Goal: Information Seeking & Learning: Learn about a topic

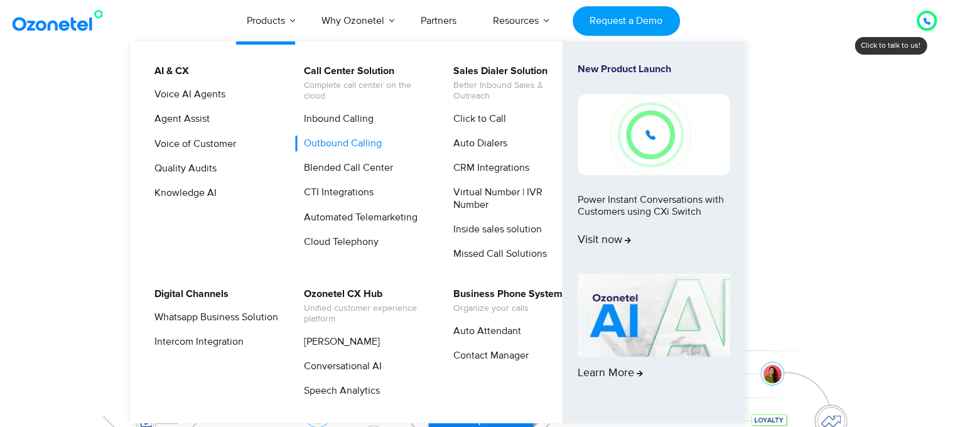
click at [314, 136] on link "Outbound Calling" at bounding box center [340, 144] width 88 height 16
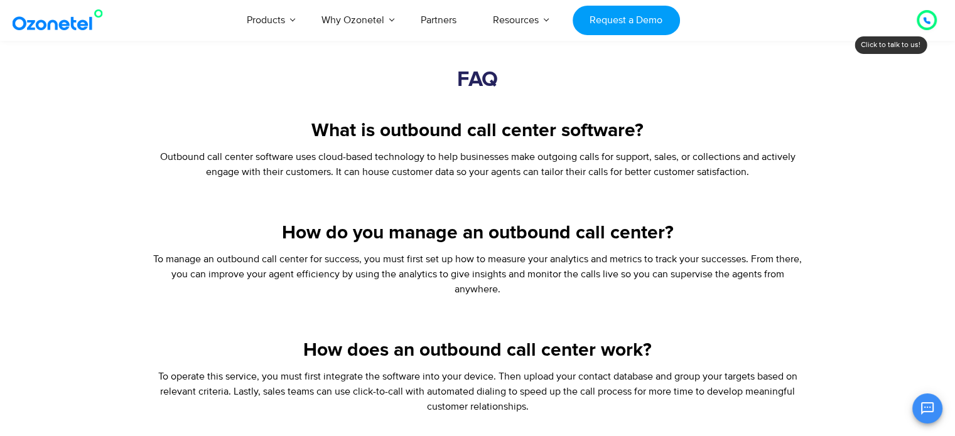
scroll to position [2272, 0]
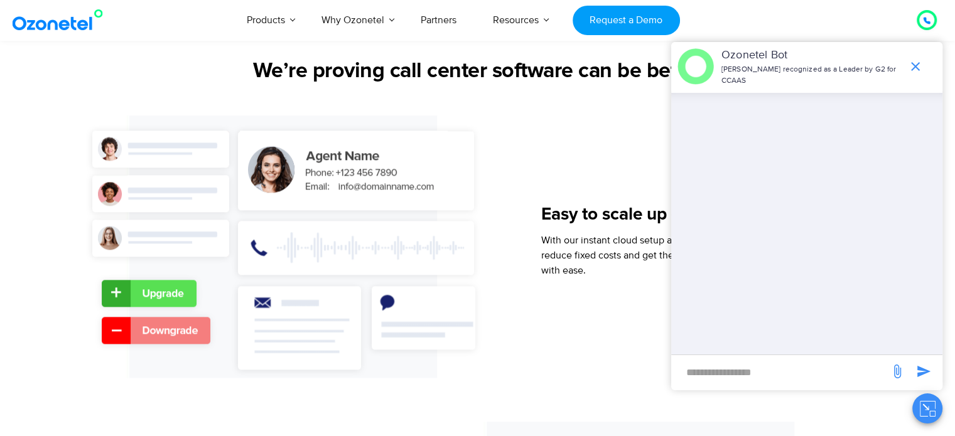
scroll to position [1334, 0]
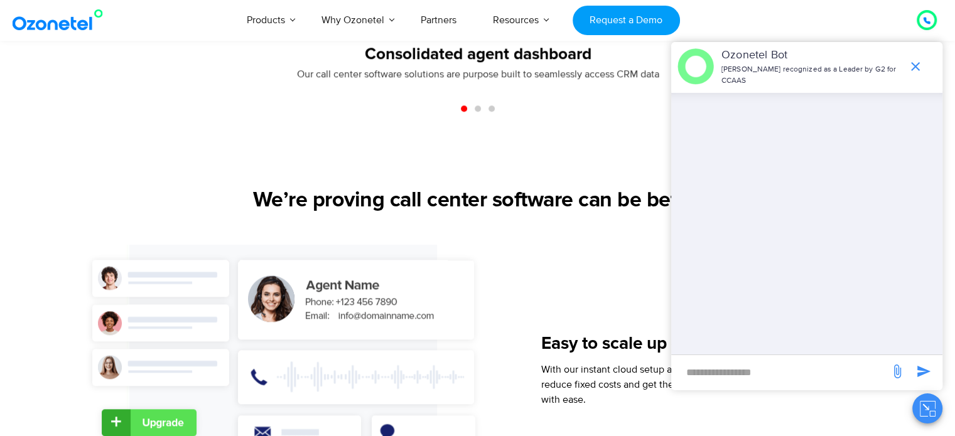
click at [545, 274] on div "Easy to scale up or down With our instant cloud setup and per agent pricing, yo…" at bounding box center [704, 376] width 327 height 262
click at [437, 203] on h2 "We’re proving call center software can be better" at bounding box center [477, 200] width 785 height 25
